Goal: Information Seeking & Learning: Learn about a topic

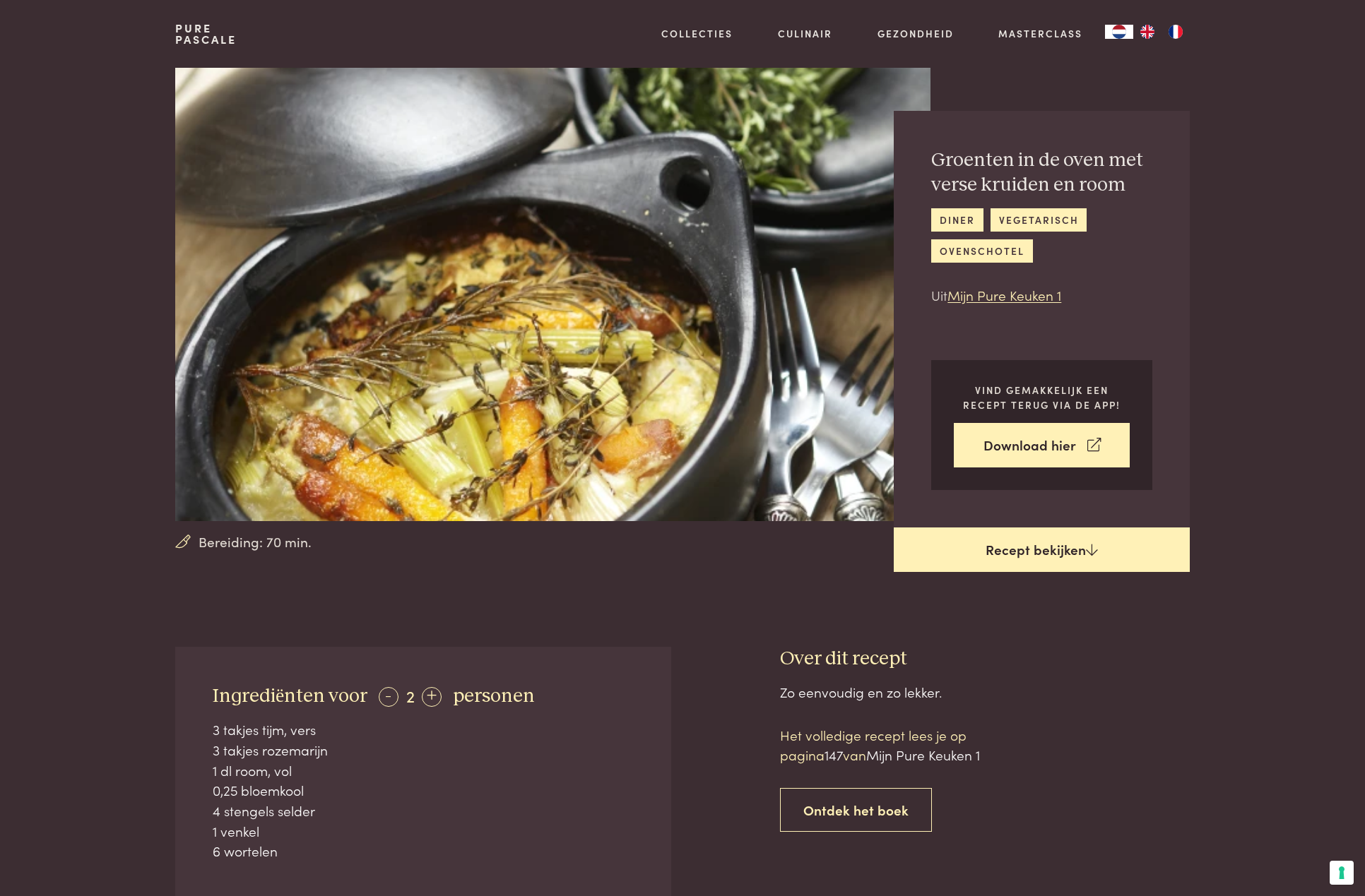
click at [1083, 550] on link "Recept bekijken" at bounding box center [1042, 550] width 296 height 46
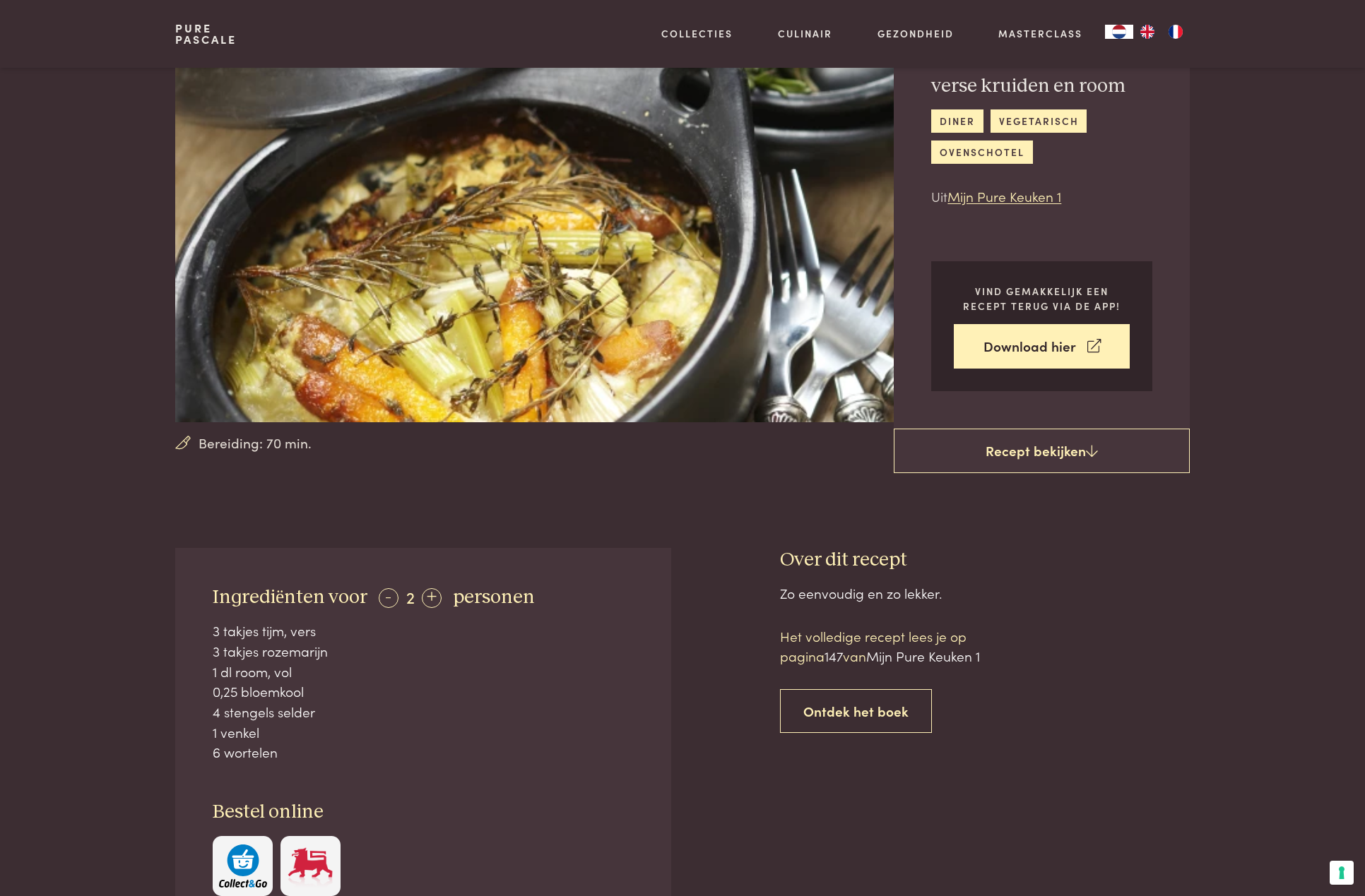
scroll to position [88, 0]
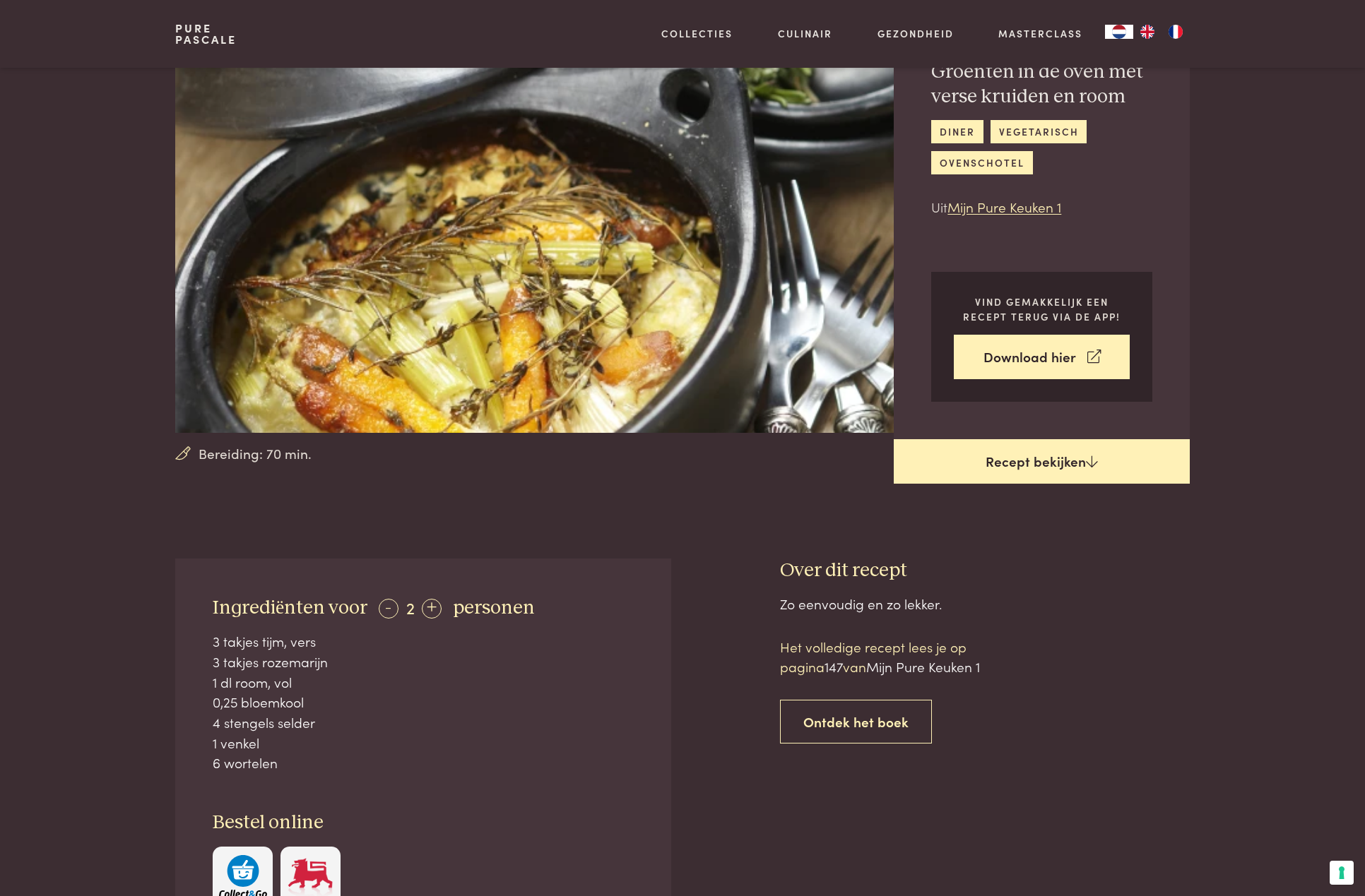
click at [1030, 445] on link "Recept bekijken" at bounding box center [1042, 461] width 296 height 46
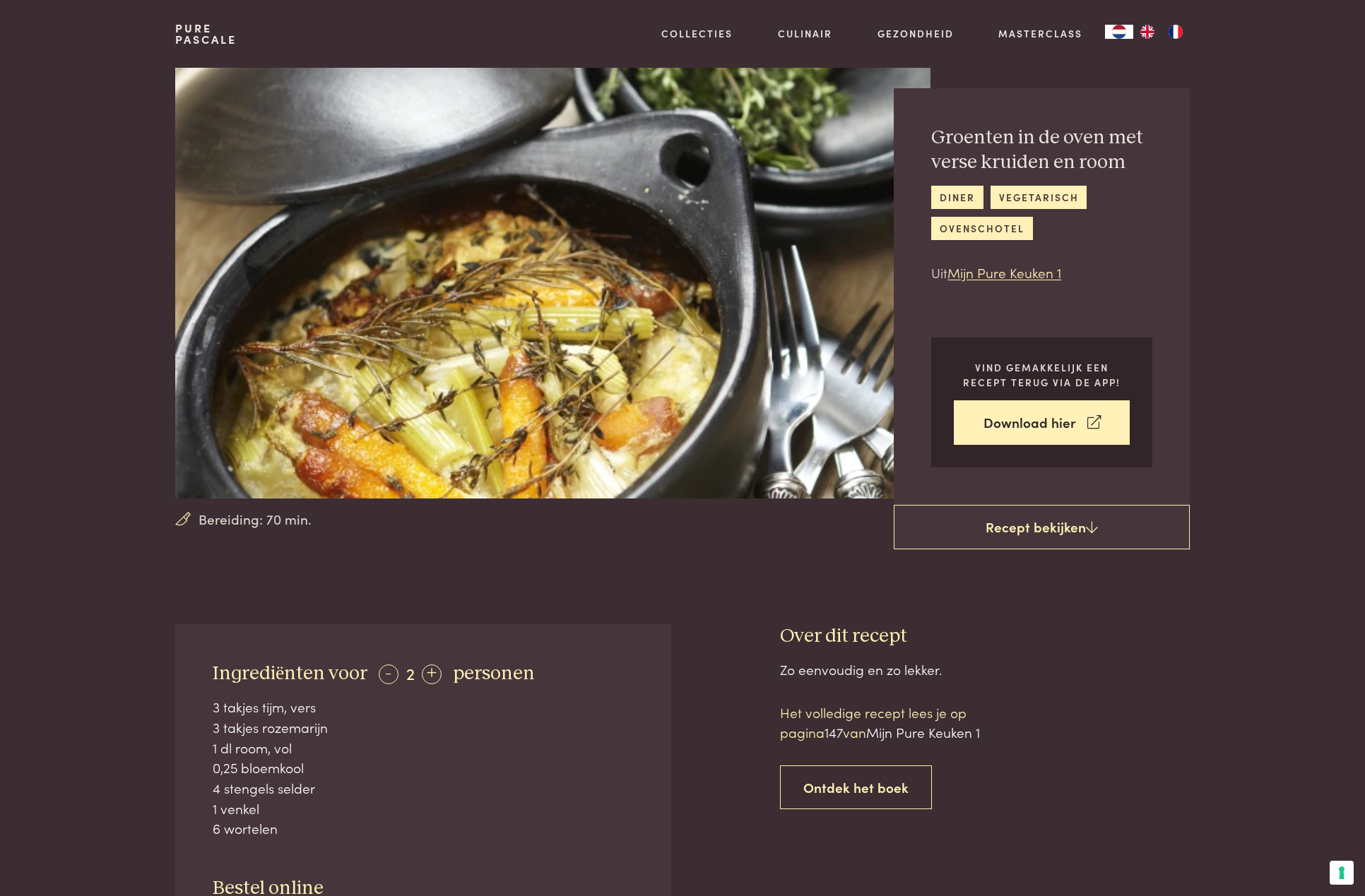
scroll to position [0, 0]
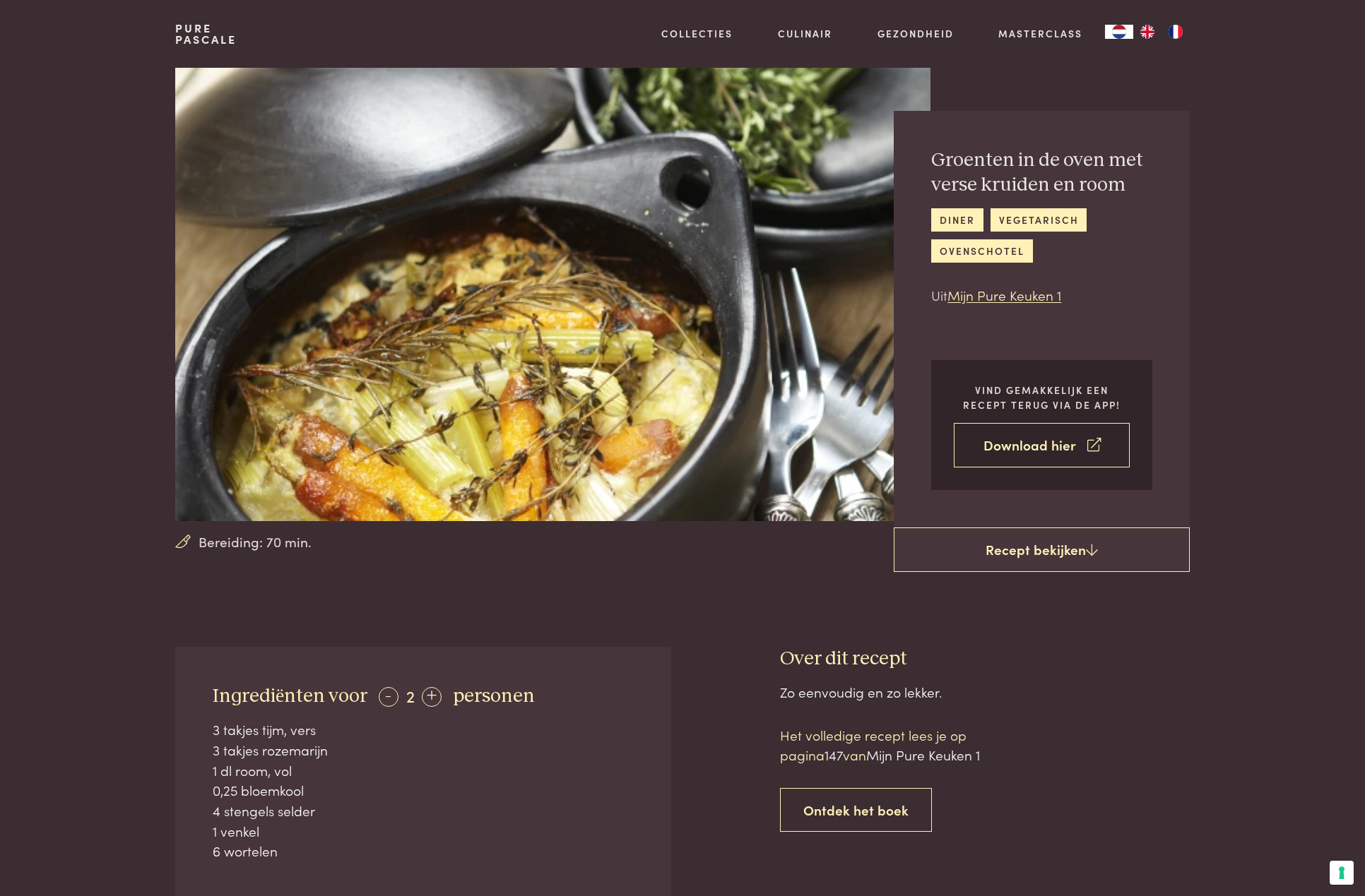
click at [1018, 446] on link "Download hier" at bounding box center [1041, 445] width 176 height 45
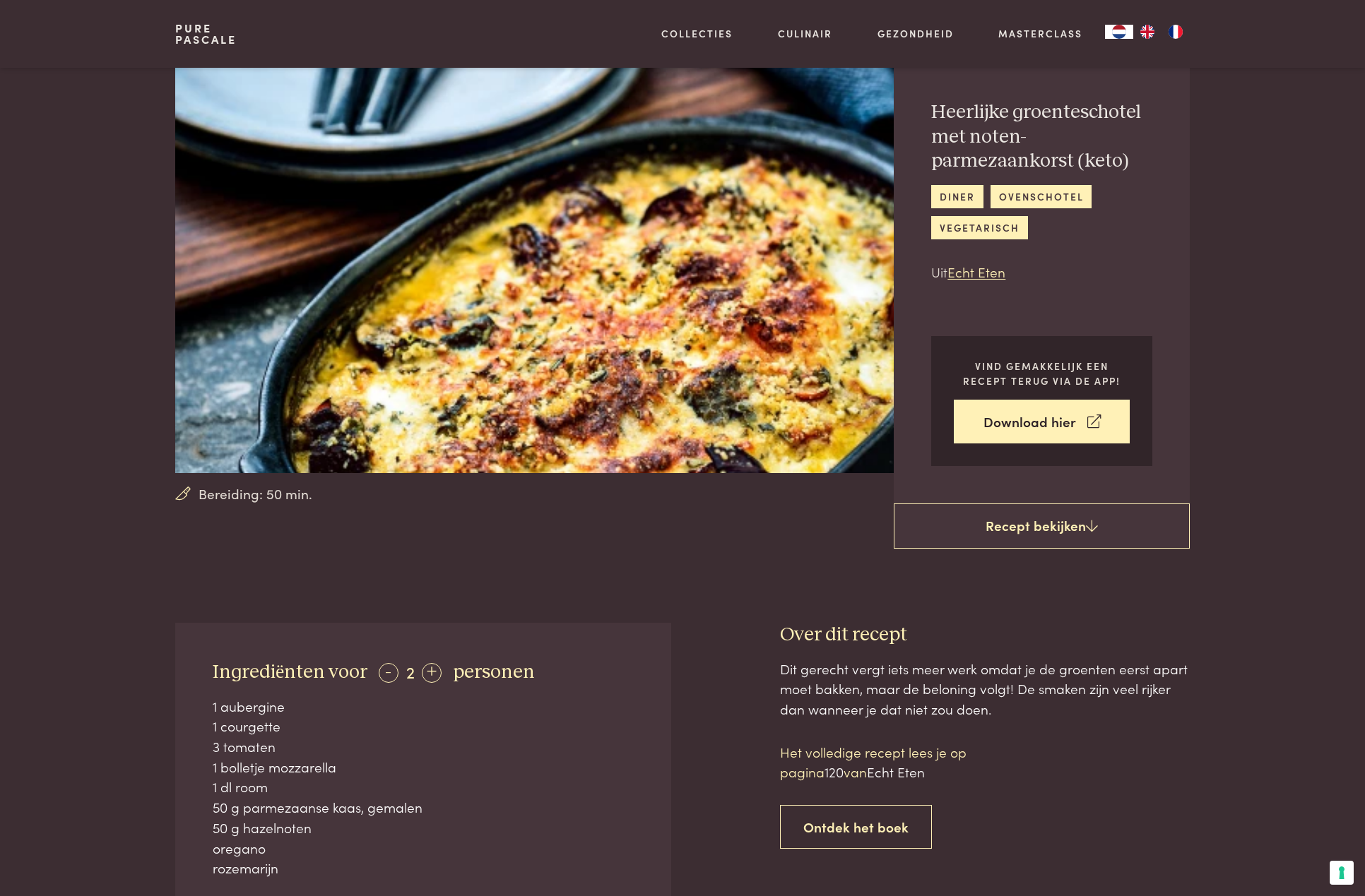
scroll to position [27, 0]
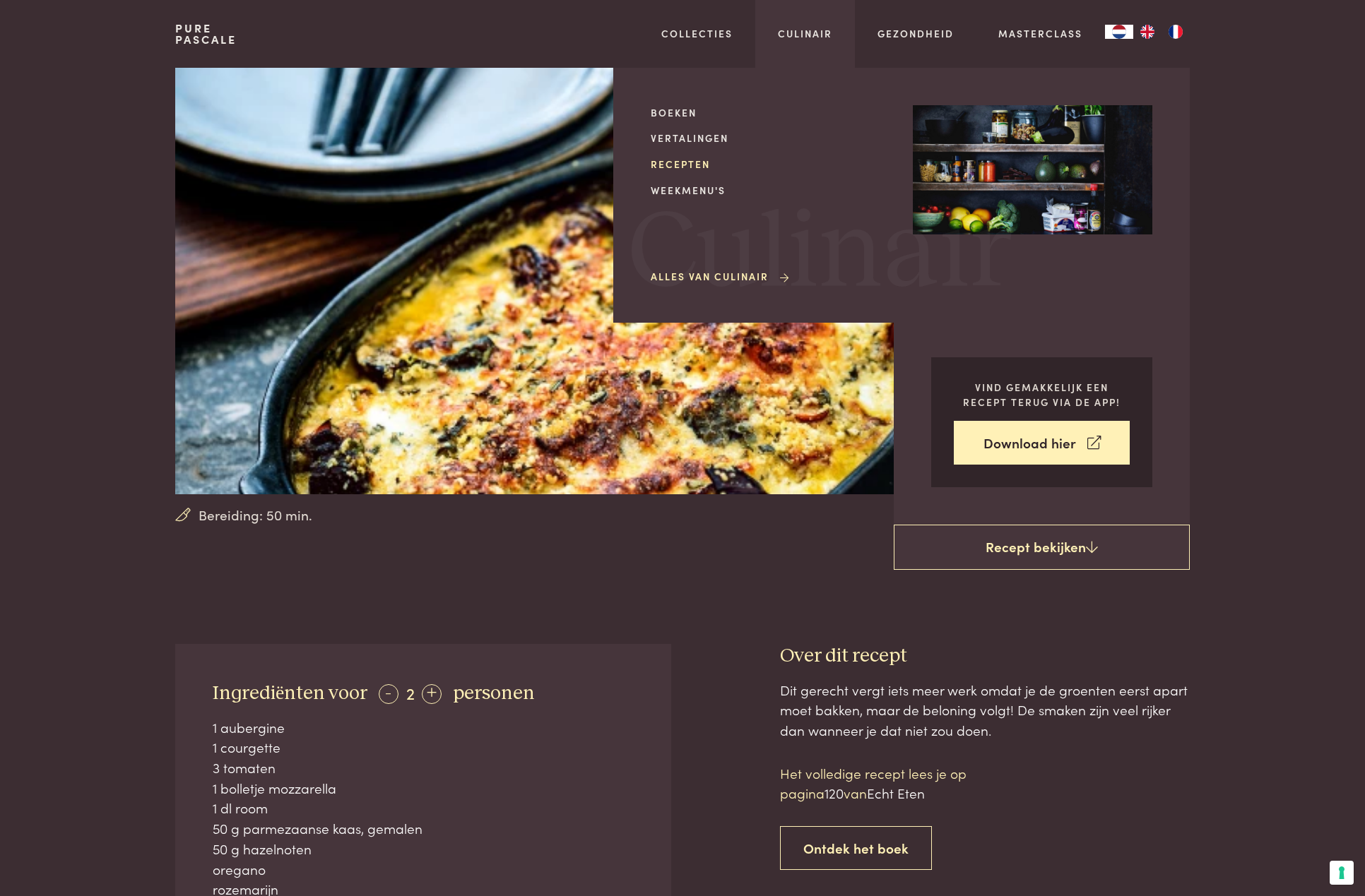
click at [695, 159] on link "Recepten" at bounding box center [770, 164] width 239 height 15
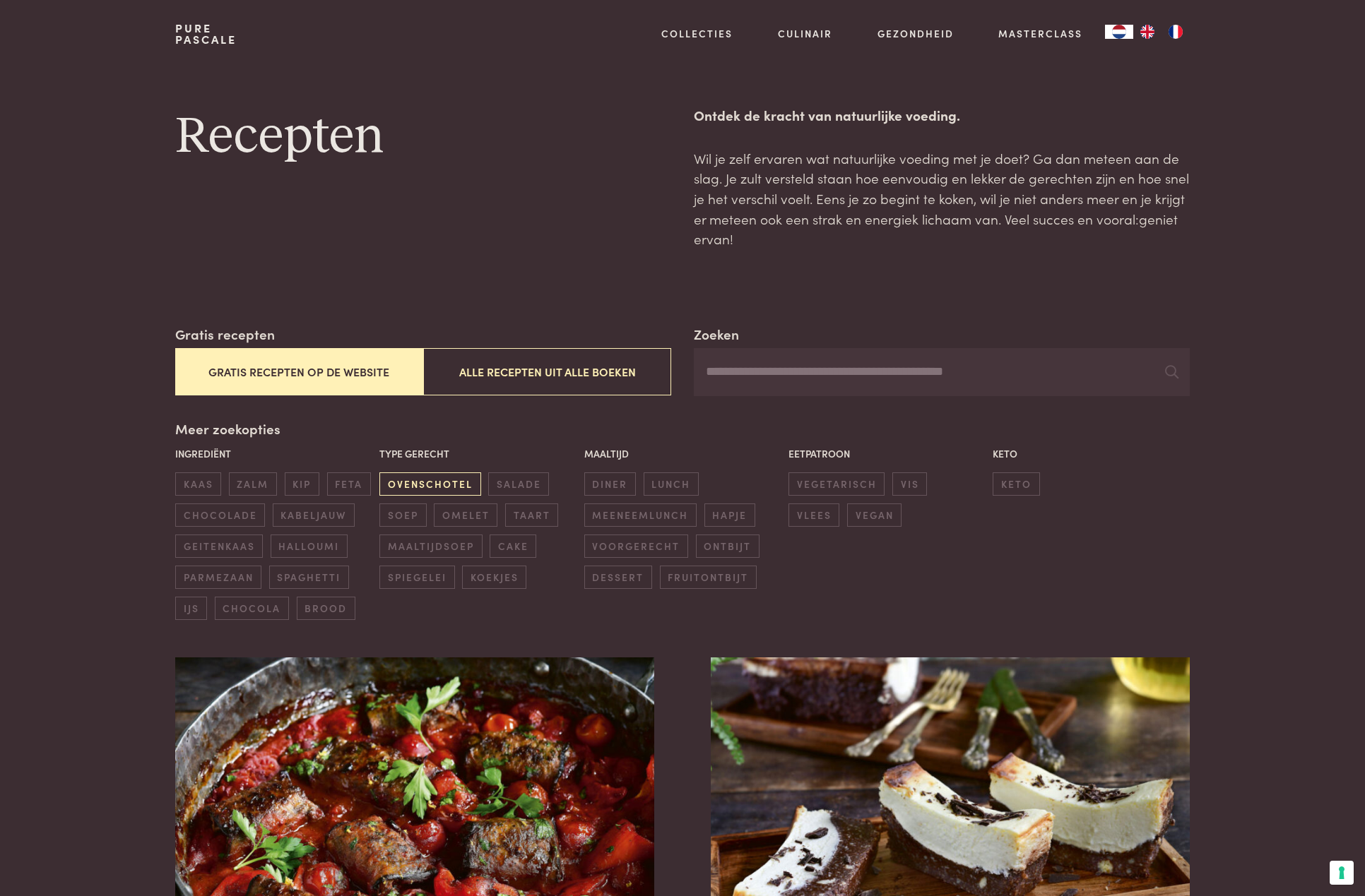
click at [450, 480] on span "ovenschotel" at bounding box center [429, 484] width 101 height 23
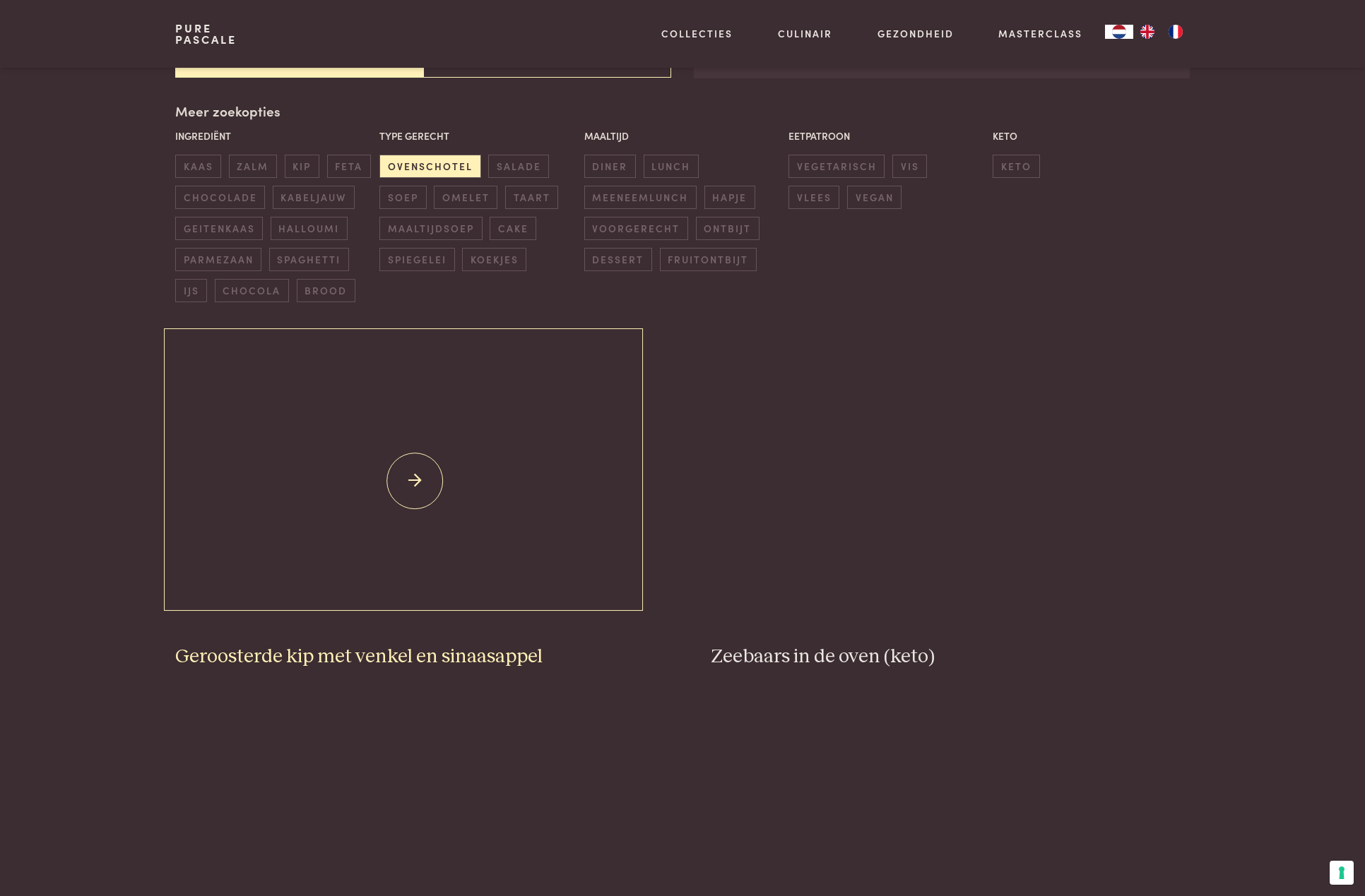
scroll to position [324, 0]
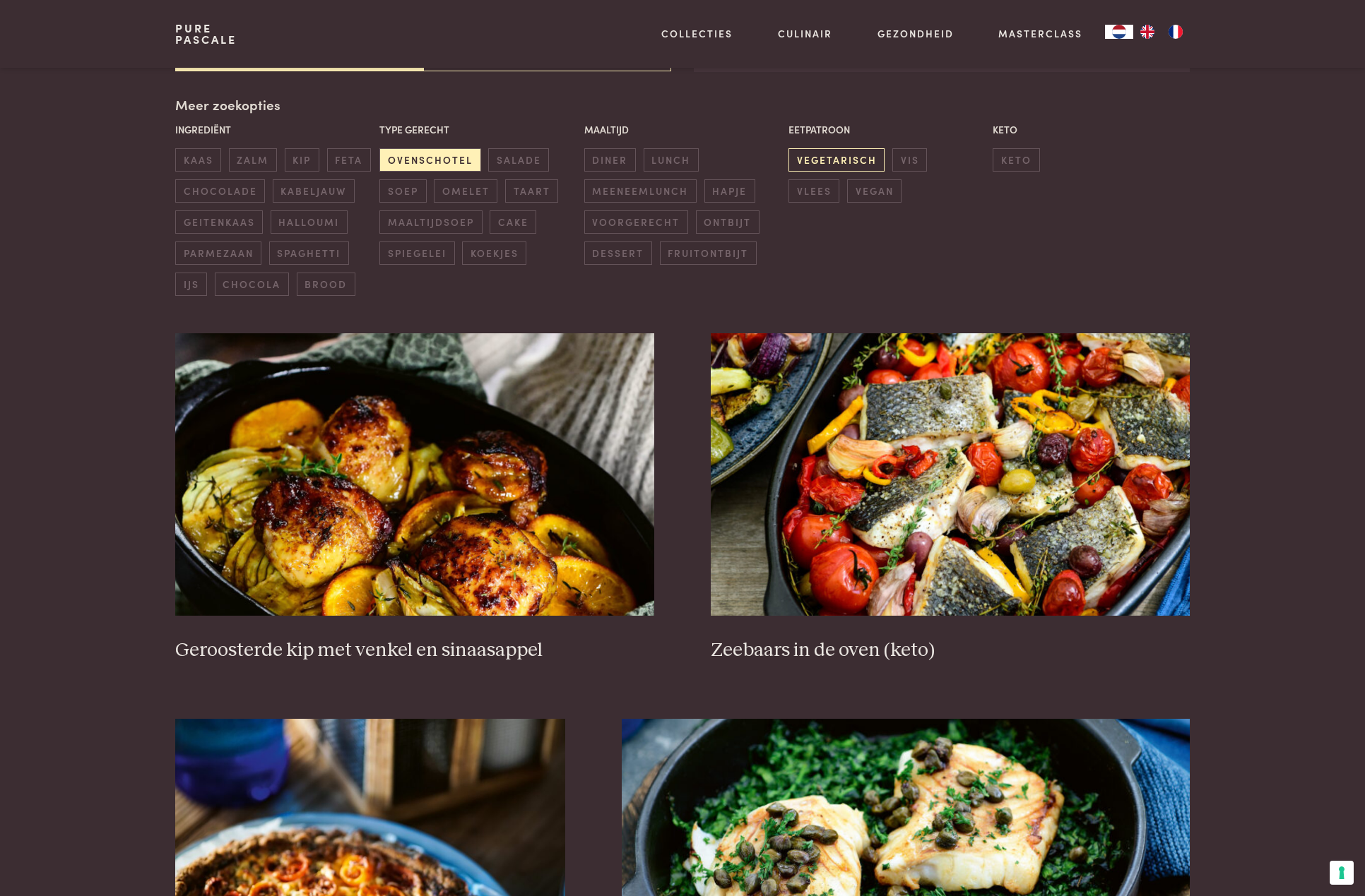
click at [861, 163] on span "vegetarisch" at bounding box center [836, 160] width 96 height 23
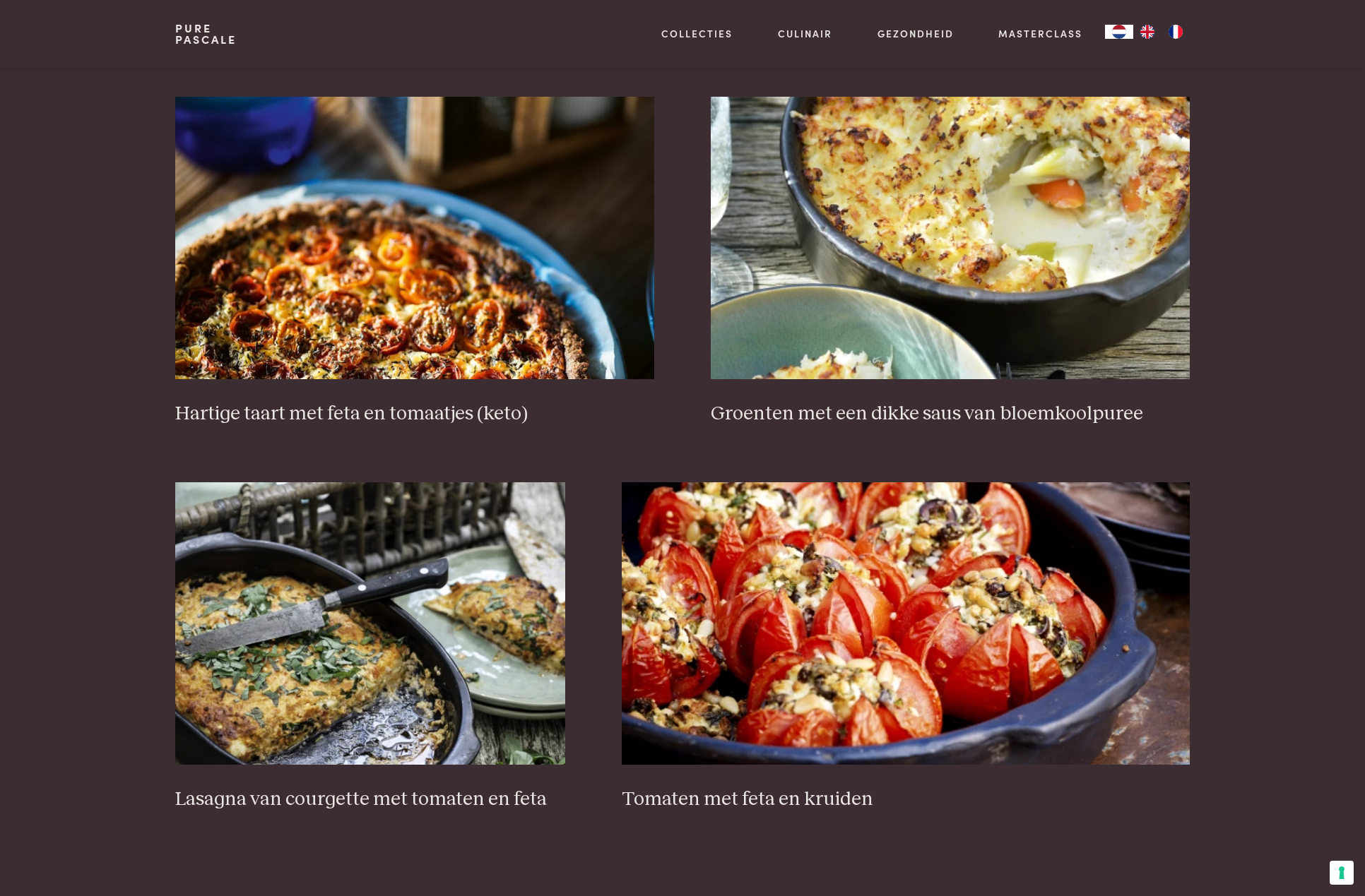
scroll to position [571, 0]
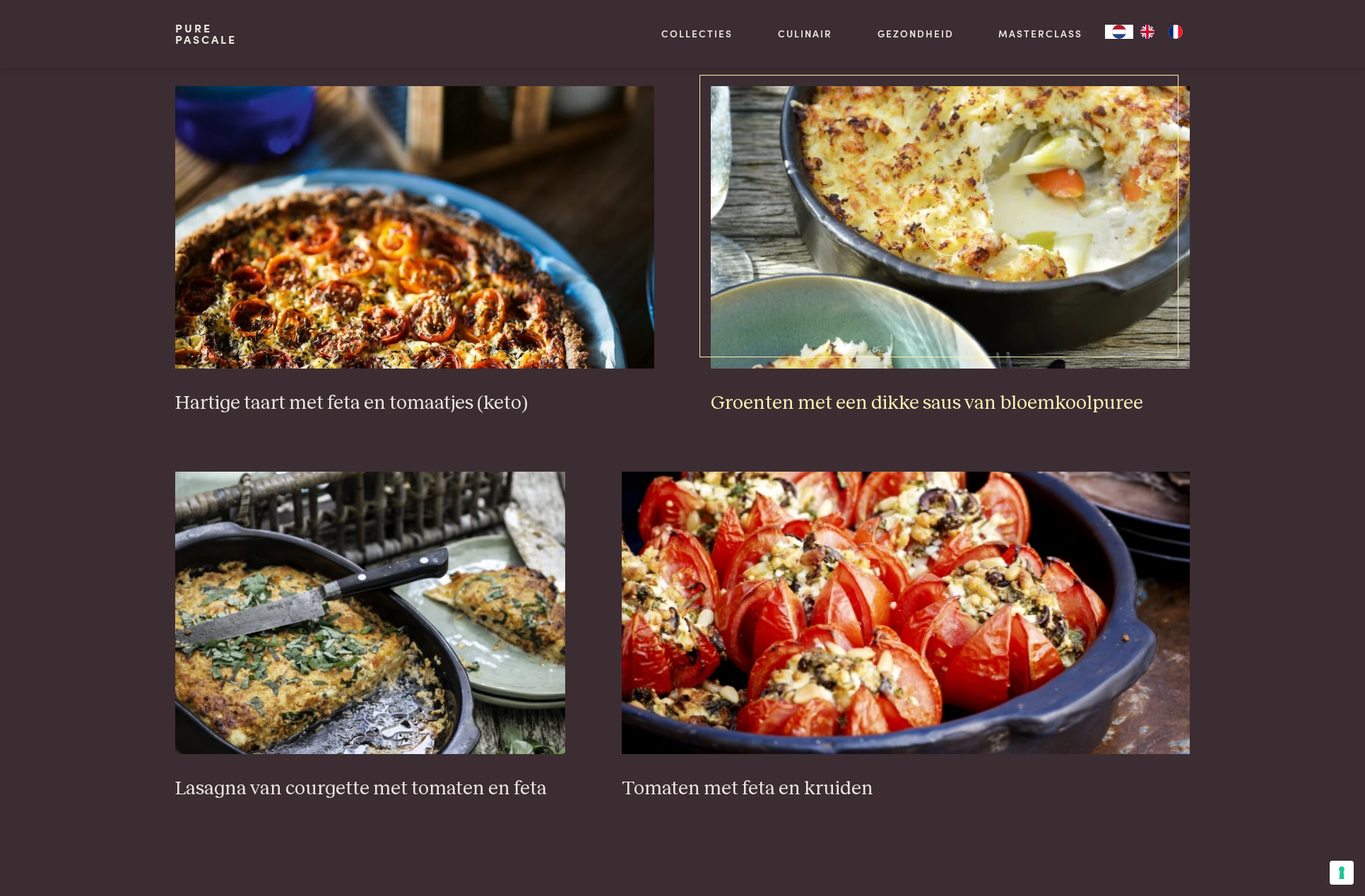
click at [970, 398] on h3 "Groenten met een dikke saus van bloemkoolpuree" at bounding box center [950, 403] width 479 height 25
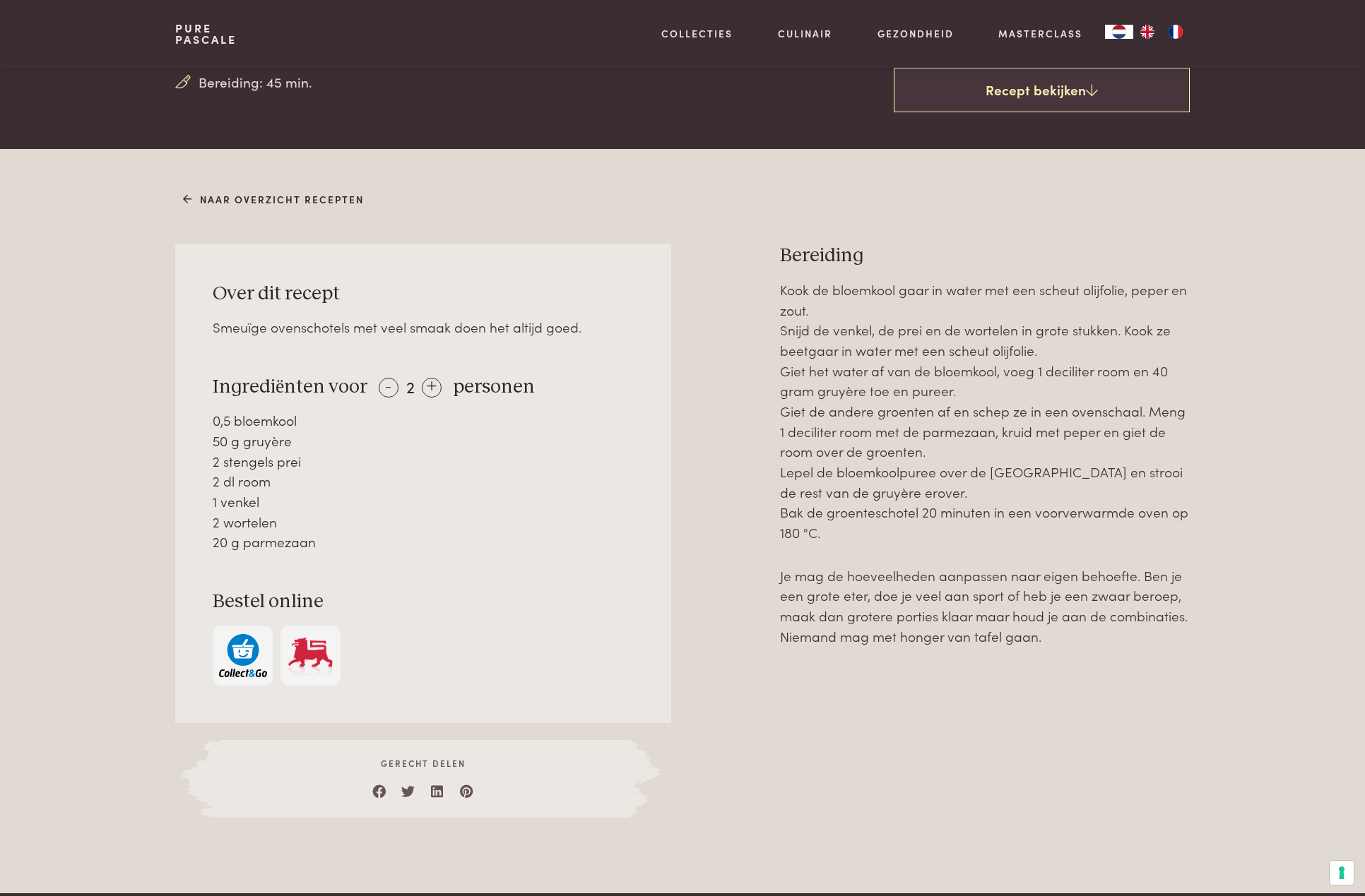
scroll to position [519, 0]
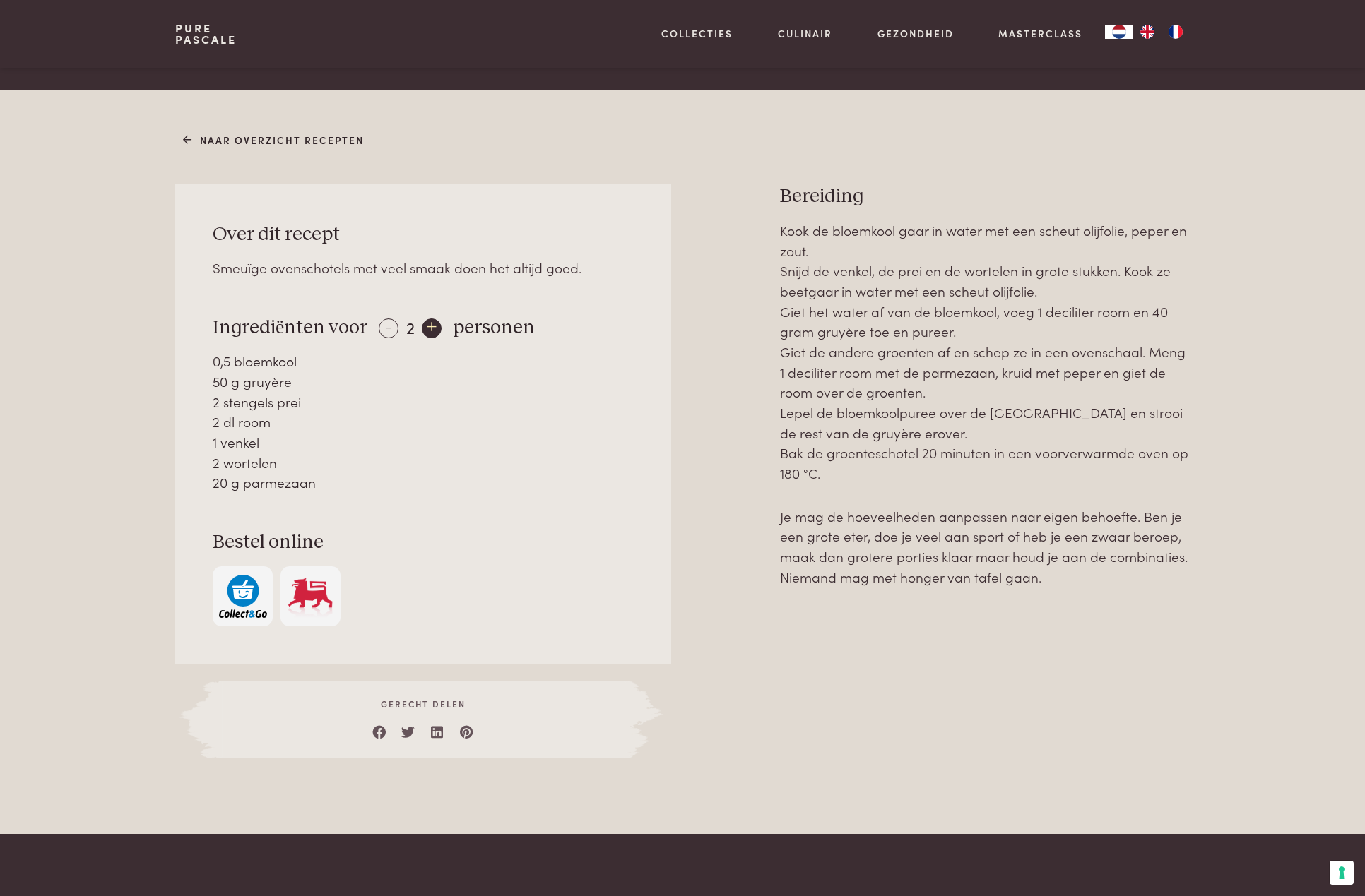
click at [424, 327] on div "+" at bounding box center [432, 328] width 20 height 20
click at [913, 759] on div "Kook de bloemkool gaar in water met een scheut olijfolie, peper en zout. Snijd …" at bounding box center [985, 490] width 410 height 539
